Goal: Task Accomplishment & Management: Manage account settings

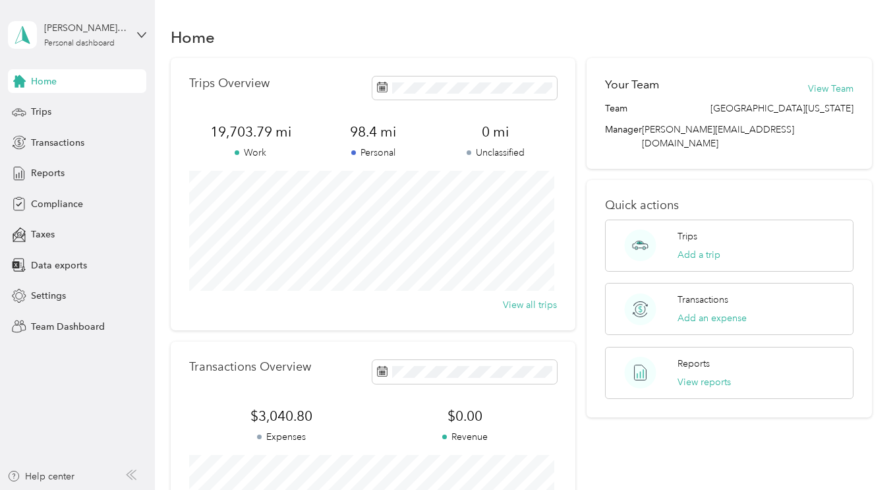
click at [78, 38] on div "[PERSON_NAME][GEOGRAPHIC_DATA] Personal dashboard" at bounding box center [85, 34] width 82 height 26
click at [55, 110] on div "Team dashboard" at bounding box center [55, 108] width 71 height 14
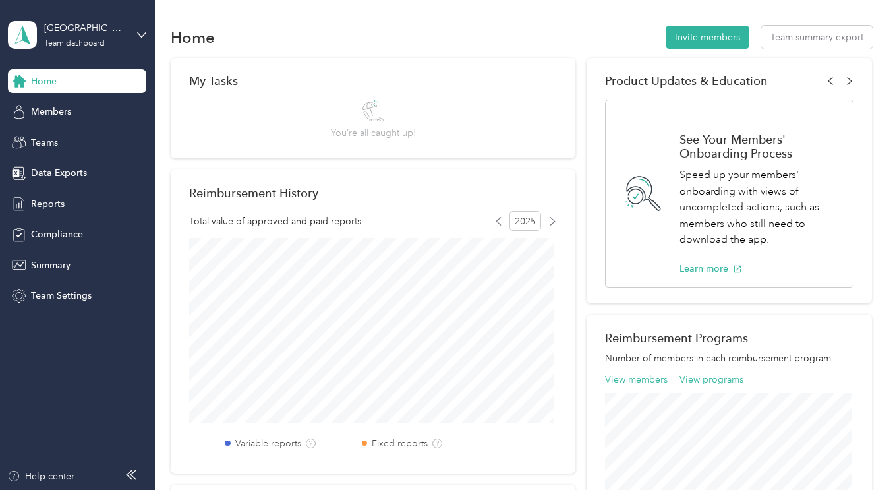
click at [55, 110] on span "Members" at bounding box center [51, 112] width 40 height 14
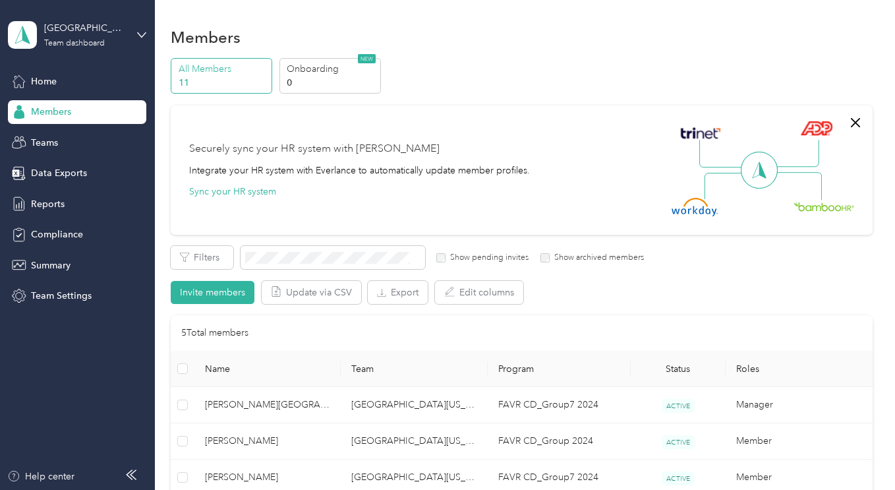
scroll to position [268, 0]
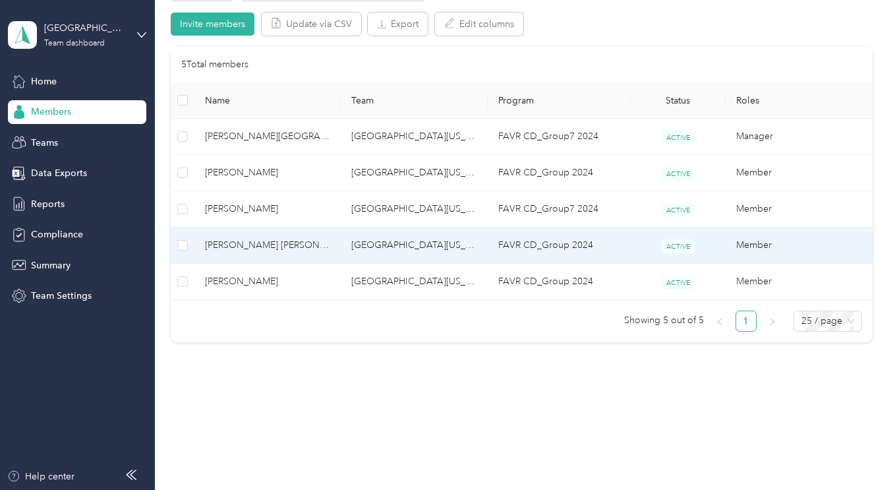
click at [250, 249] on span "[PERSON_NAME] [PERSON_NAME]" at bounding box center [267, 245] width 125 height 14
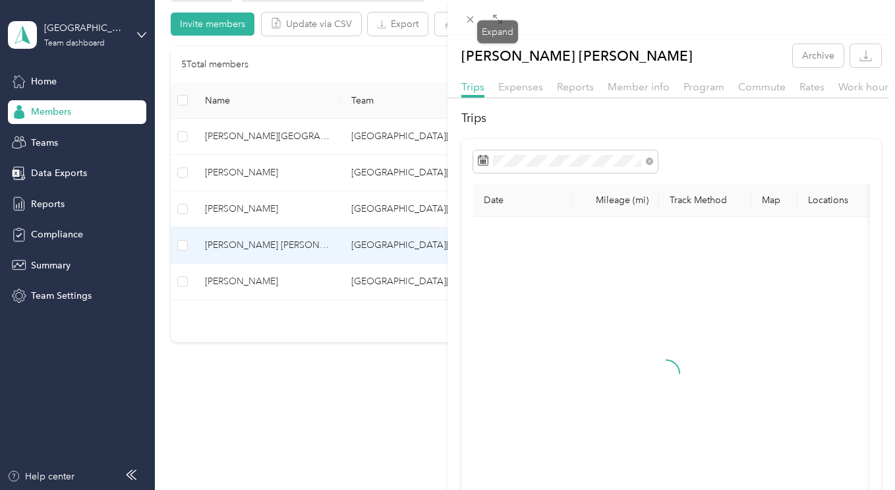
click at [499, 24] on icon at bounding box center [497, 19] width 11 height 11
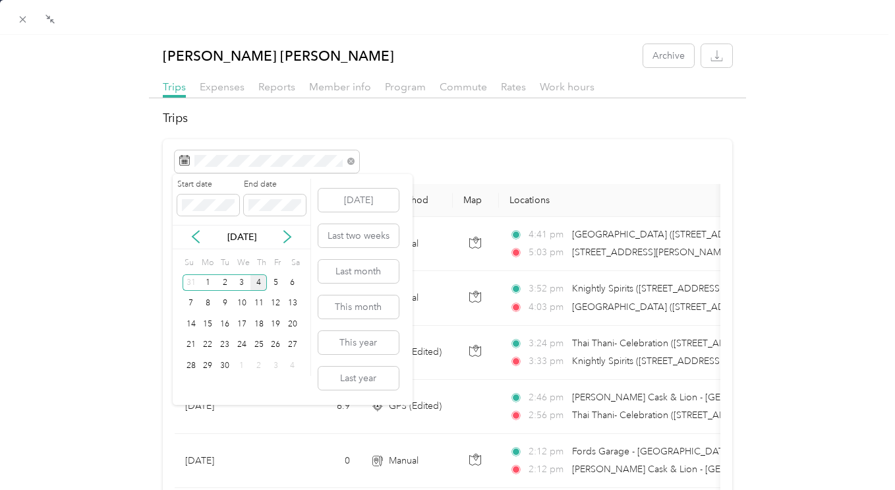
click at [239, 285] on div "3" at bounding box center [241, 282] width 17 height 16
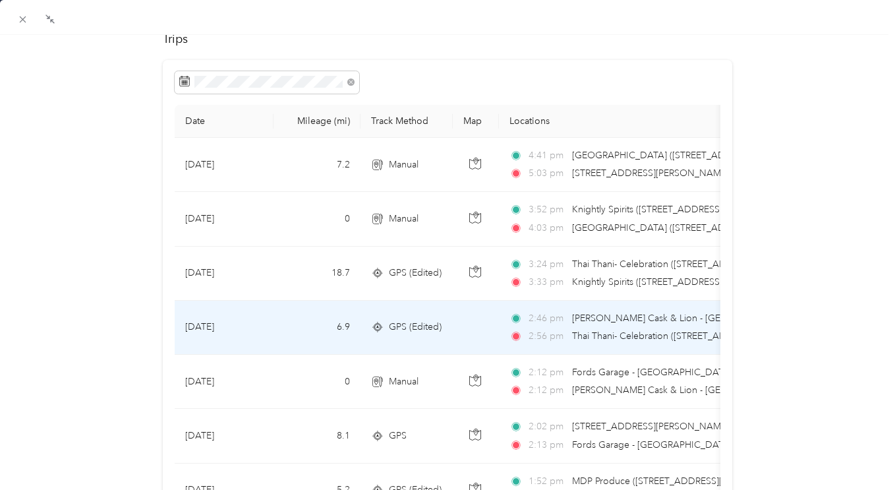
scroll to position [63, 0]
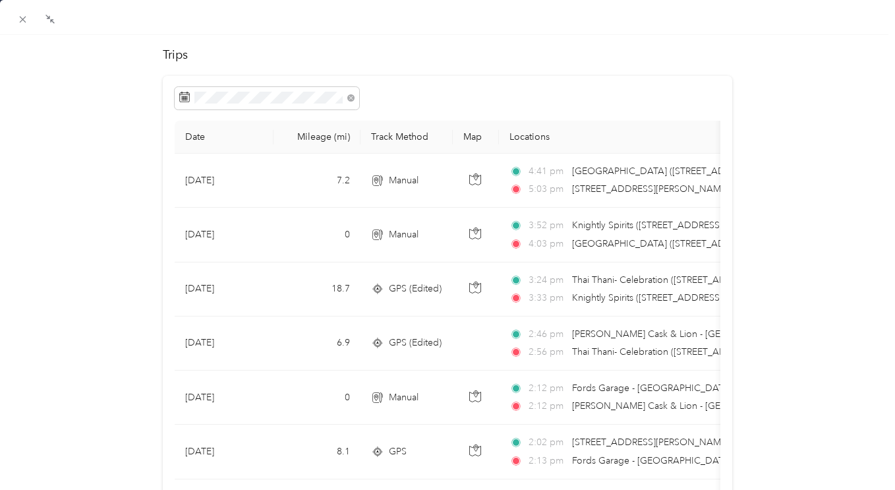
click at [27, 20] on icon at bounding box center [22, 19] width 11 height 11
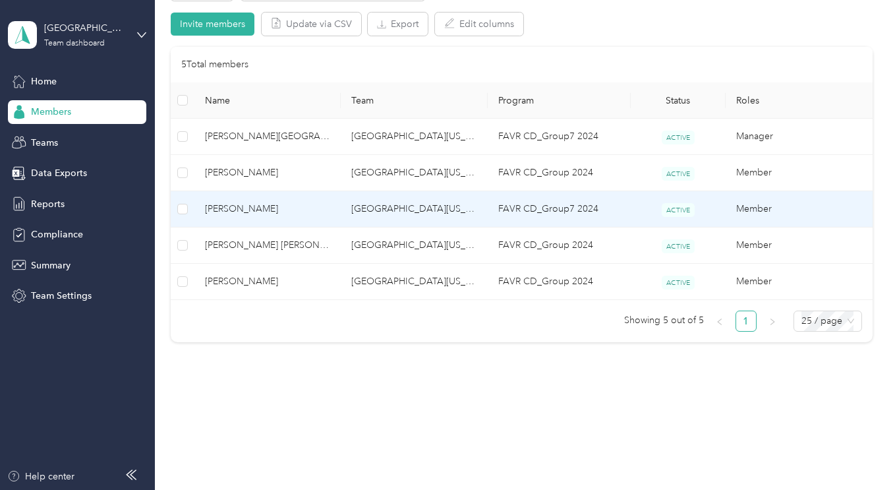
click at [233, 210] on span "[PERSON_NAME]" at bounding box center [267, 209] width 125 height 14
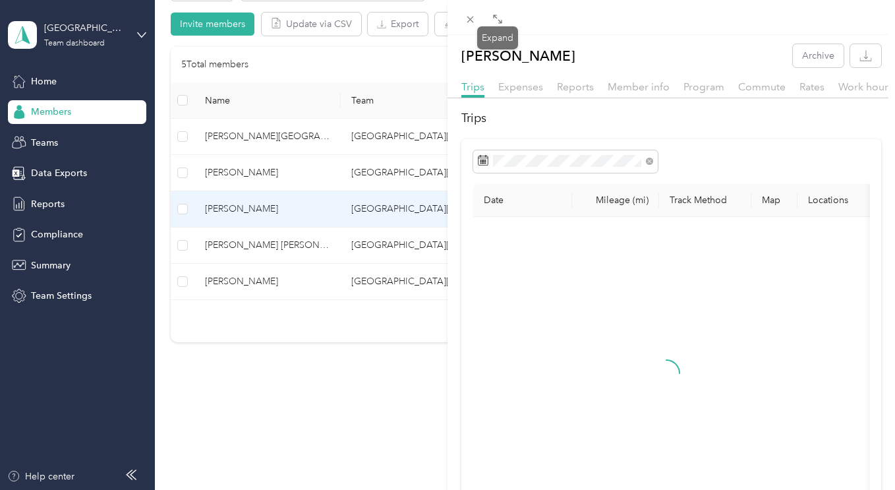
click at [497, 20] on icon at bounding box center [497, 19] width 11 height 11
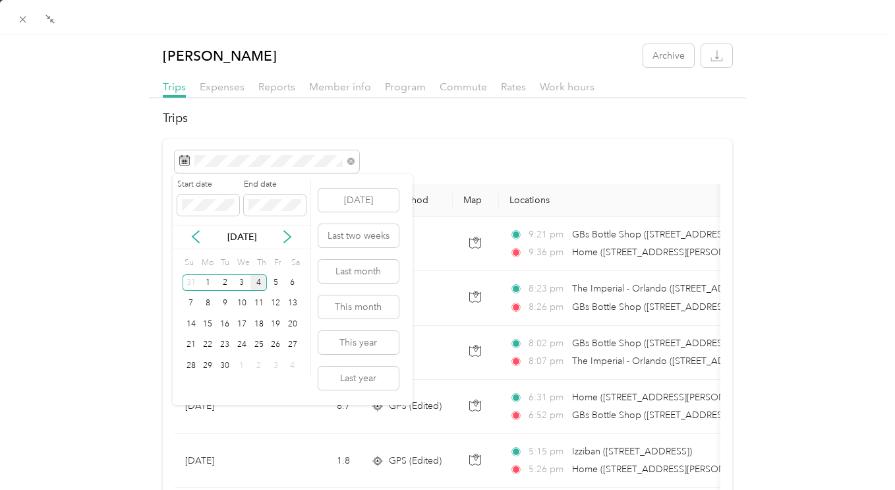
click at [243, 284] on div "3" at bounding box center [241, 282] width 17 height 16
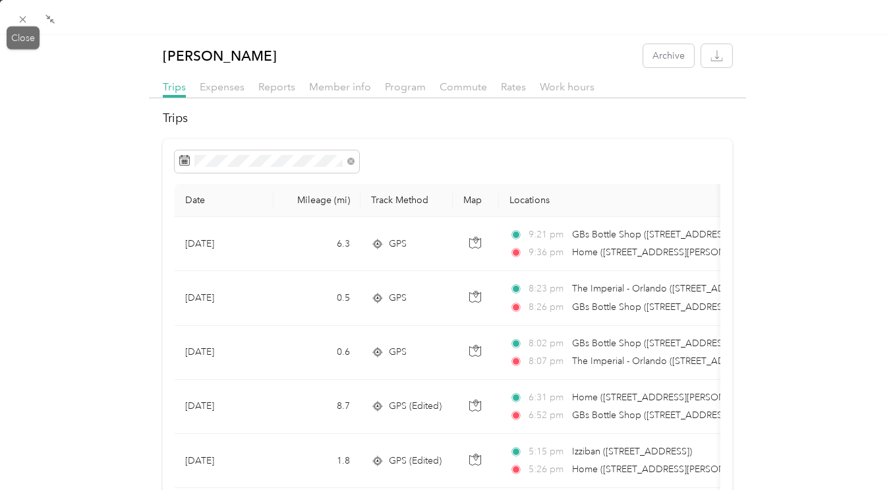
click at [28, 20] on icon at bounding box center [22, 19] width 11 height 11
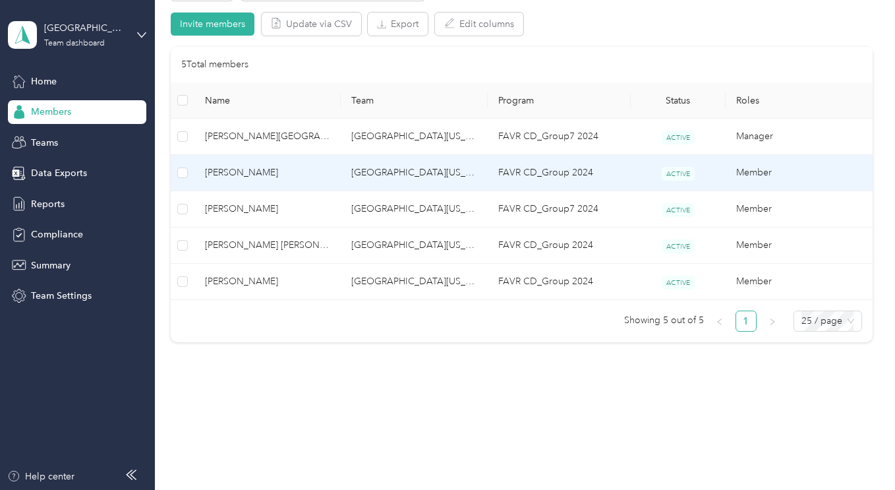
click at [233, 177] on span "[PERSON_NAME]" at bounding box center [267, 172] width 125 height 14
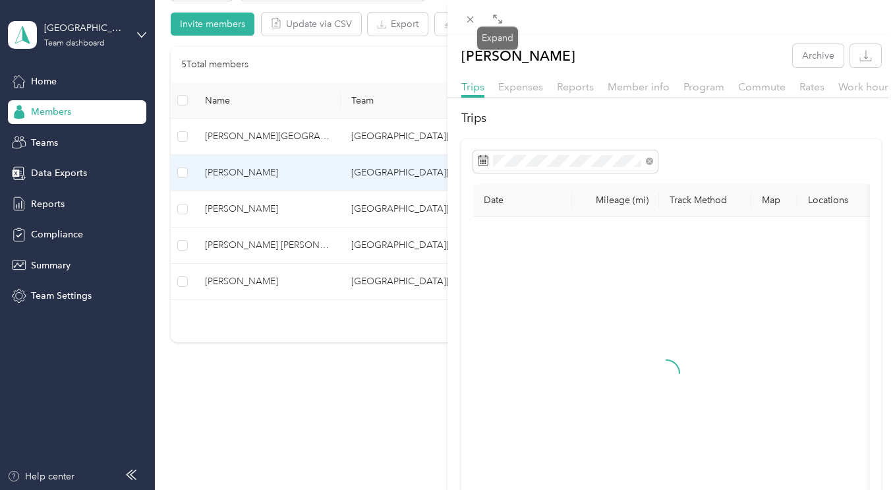
click at [501, 22] on icon at bounding box center [499, 21] width 4 height 4
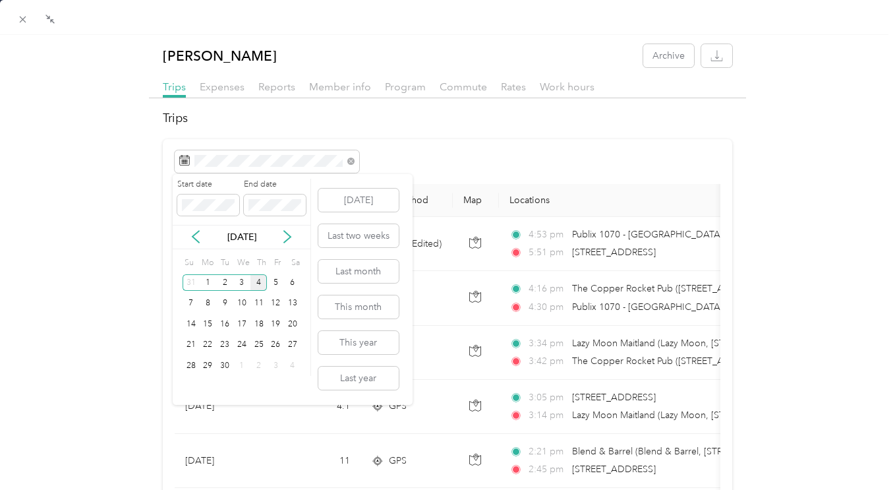
click at [237, 281] on div "3" at bounding box center [241, 282] width 17 height 16
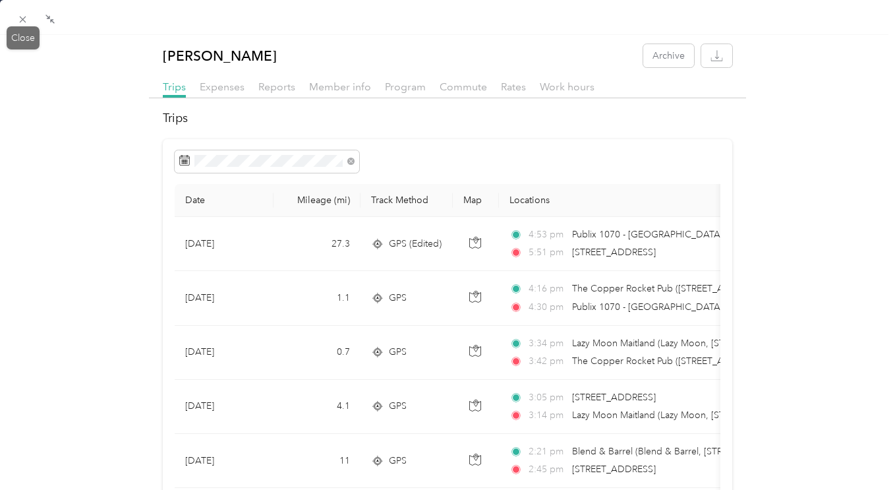
click at [18, 17] on icon at bounding box center [22, 19] width 11 height 11
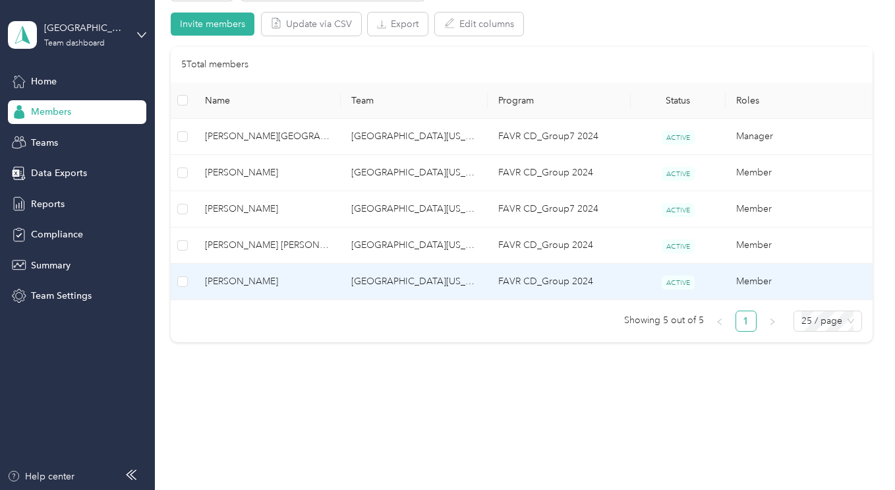
click at [235, 287] on span "[PERSON_NAME]" at bounding box center [267, 281] width 125 height 14
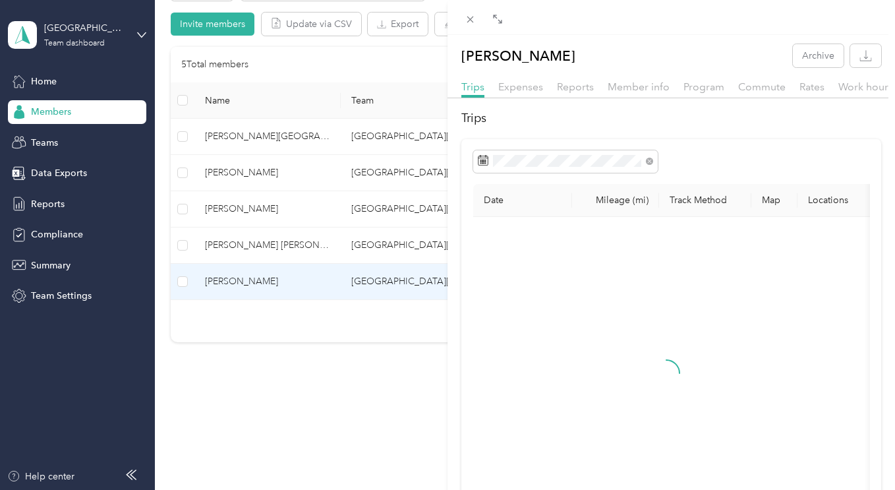
click at [496, 20] on icon at bounding box center [497, 19] width 11 height 11
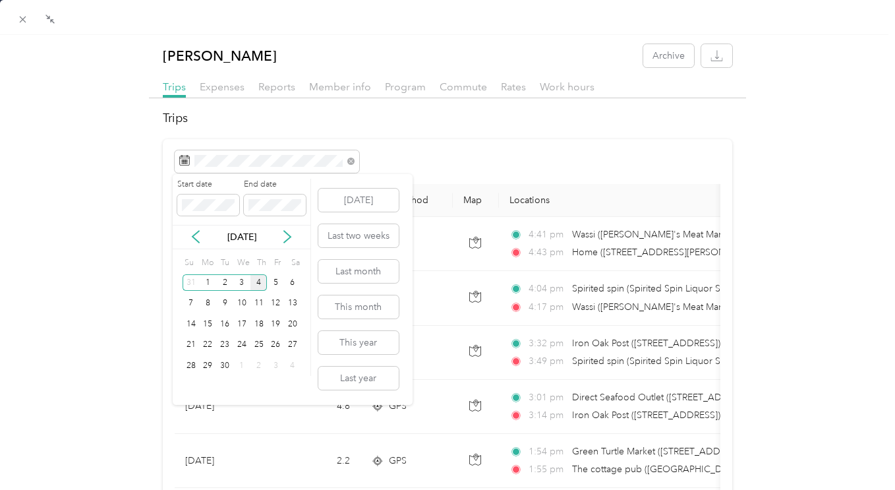
click at [240, 282] on div "3" at bounding box center [241, 282] width 17 height 16
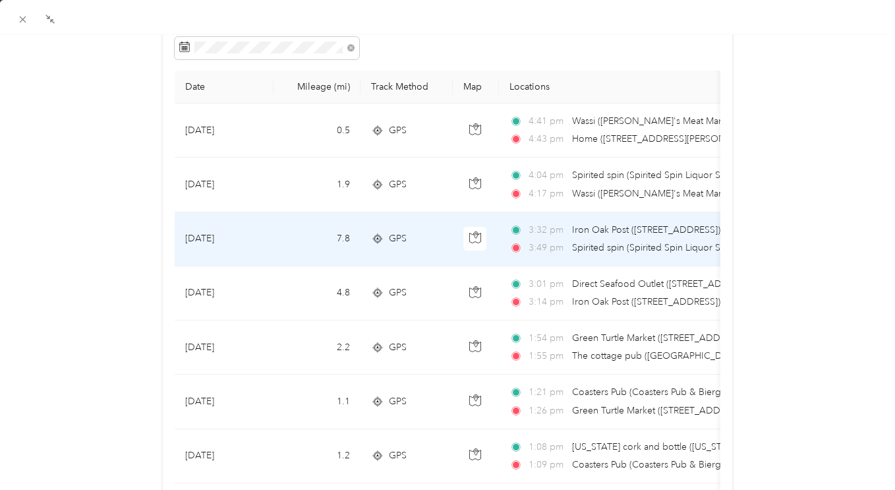
scroll to position [98, 0]
